Goal: Task Accomplishment & Management: Complete application form

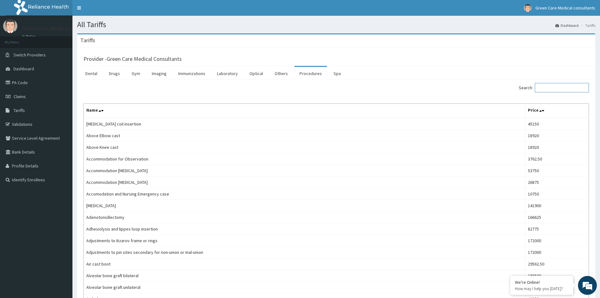
click at [558, 90] on input "Search:" at bounding box center [562, 87] width 54 height 9
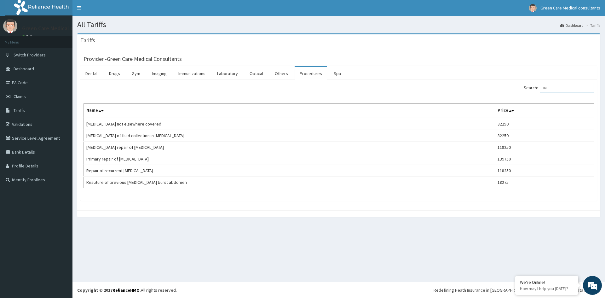
type input "I"
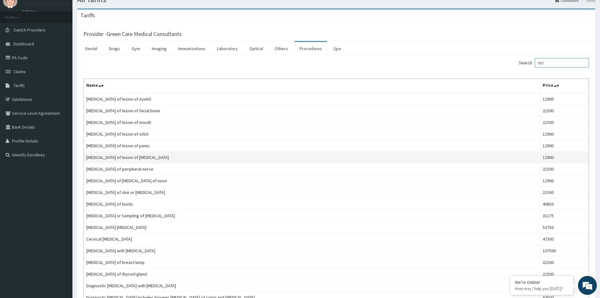
scroll to position [11, 0]
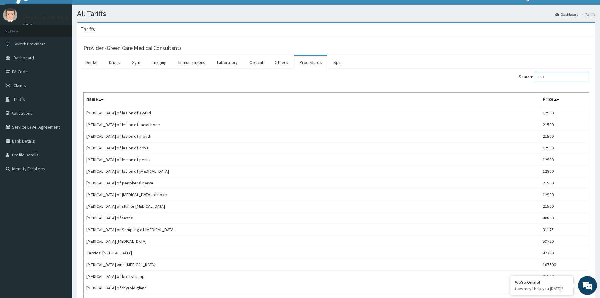
click at [552, 78] on input "BIO" at bounding box center [562, 76] width 54 height 9
type input "B"
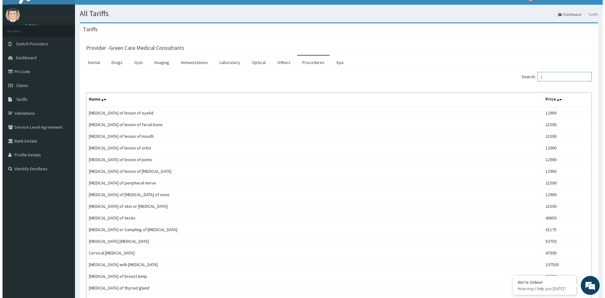
scroll to position [0, 0]
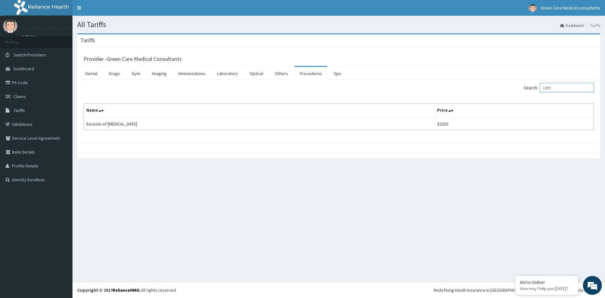
type input "LIPO"
click at [24, 83] on link "PA Code" at bounding box center [36, 83] width 72 height 14
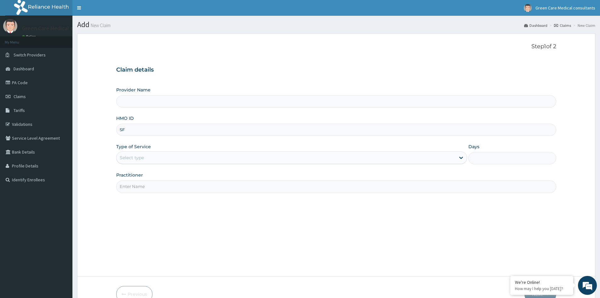
type input "SFA"
type input "Green Care Medical Consultants"
type input "SFA/11746/A"
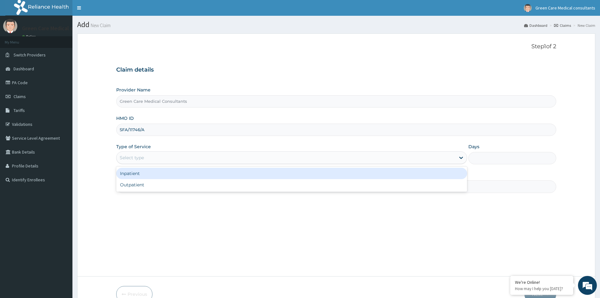
click at [179, 157] on div "Select type" at bounding box center [286, 157] width 339 height 10
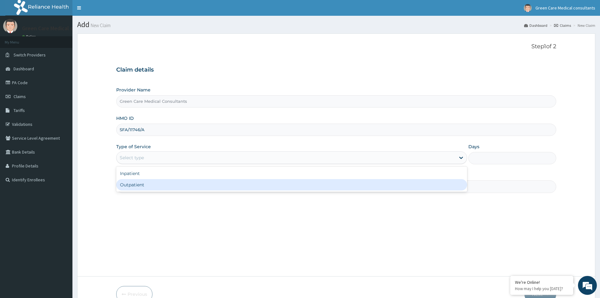
click at [155, 185] on div "Outpatient" at bounding box center [291, 184] width 351 height 11
type input "1"
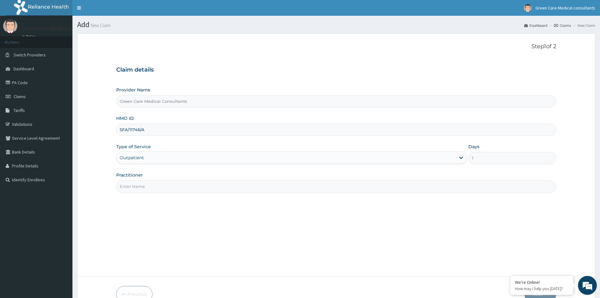
click at [158, 188] on input "Practitioner" at bounding box center [336, 186] width 440 height 12
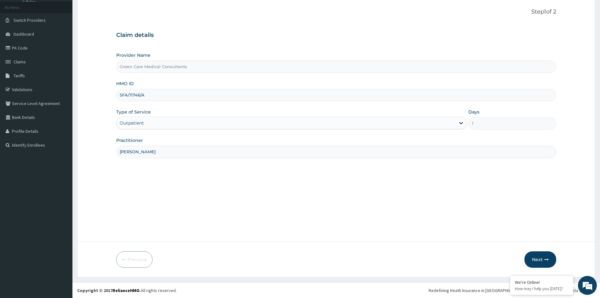
scroll to position [35, 0]
type input "DR EMEKA"
click at [542, 257] on button "Next" at bounding box center [541, 259] width 32 height 16
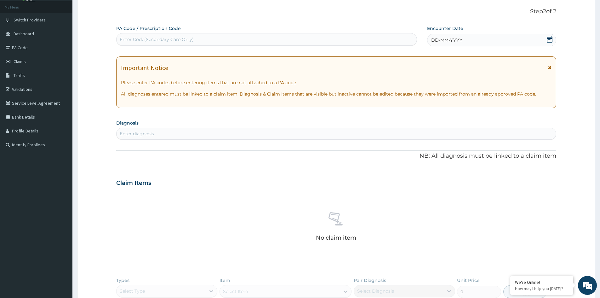
click at [549, 39] on icon at bounding box center [550, 39] width 6 height 6
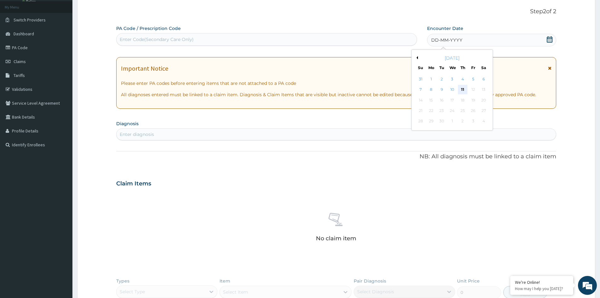
click at [461, 89] on div "11" at bounding box center [462, 89] width 9 height 9
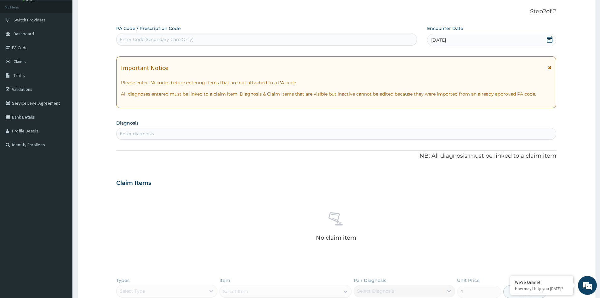
click at [191, 40] on div "Enter Code(Secondary Care Only)" at bounding box center [157, 39] width 74 height 6
paste input "PA/7A5118"
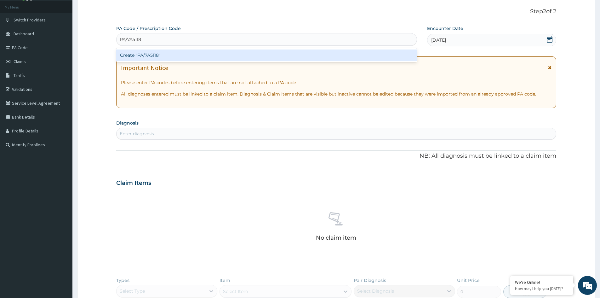
type input "PA/7A5118"
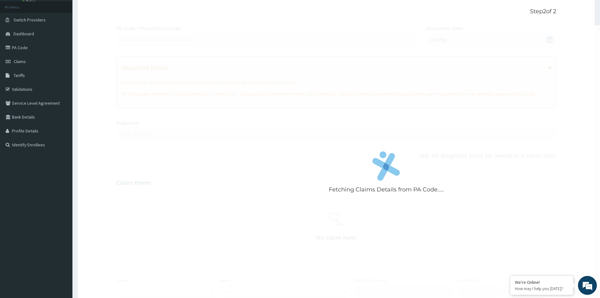
click at [210, 162] on div "Fetching Claims Details from PA Code..... PA Code / Prescription Code Enter Cod…" at bounding box center [336, 185] width 440 height 320
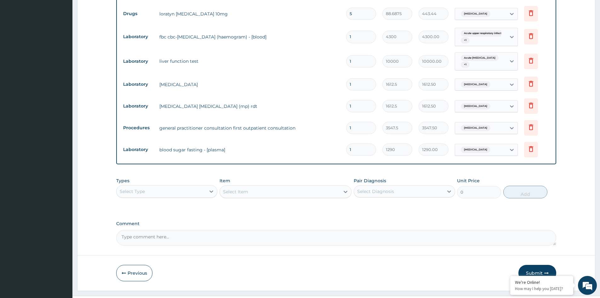
scroll to position [343, 0]
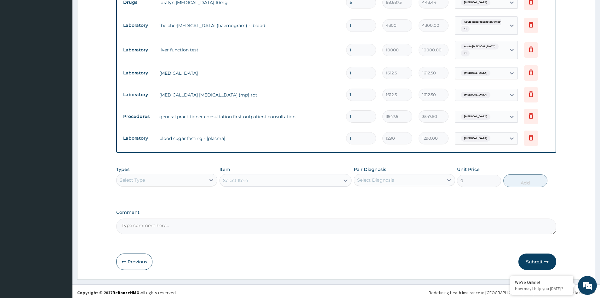
click at [537, 260] on button "Submit" at bounding box center [538, 261] width 38 height 16
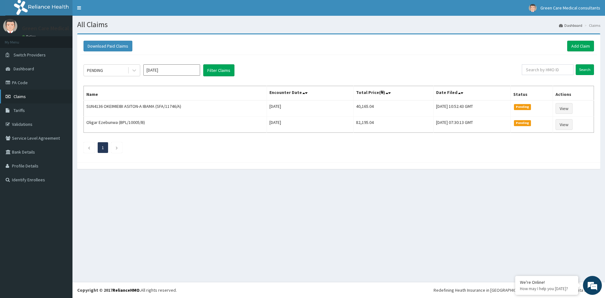
click at [22, 95] on span "Claims" at bounding box center [20, 97] width 12 height 6
click at [21, 80] on link "PA Code" at bounding box center [36, 83] width 72 height 14
